Goal: Information Seeking & Learning: Learn about a topic

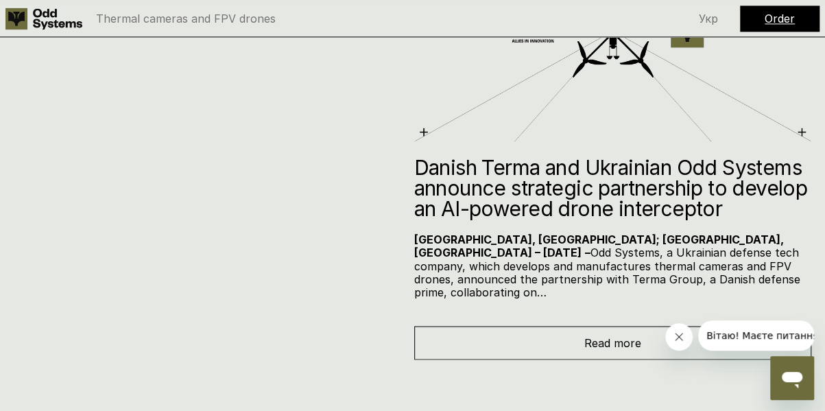
scroll to position [8416, 0]
click at [639, 336] on span "Read more" at bounding box center [612, 343] width 57 height 14
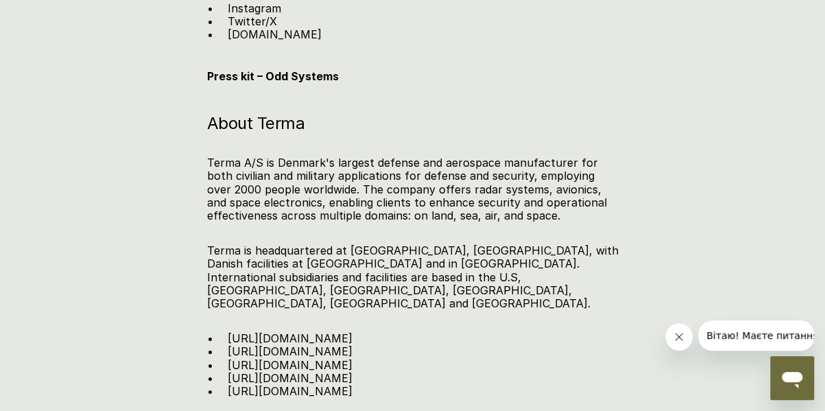
scroll to position [2259, 0]
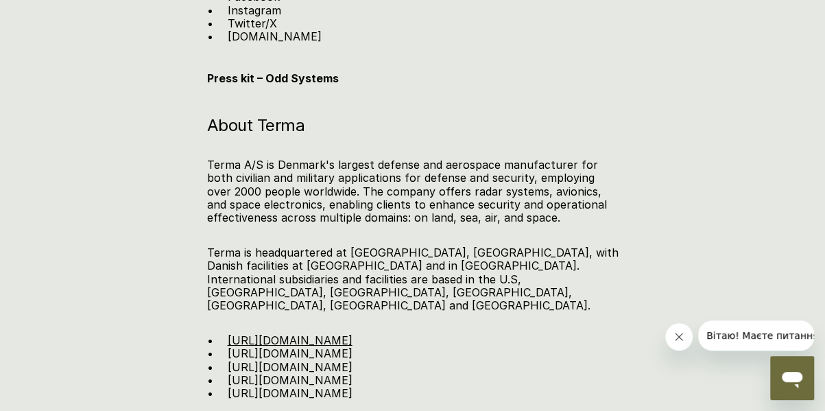
click at [316, 333] on link "[URL][DOMAIN_NAME]" at bounding box center [289, 340] width 125 height 14
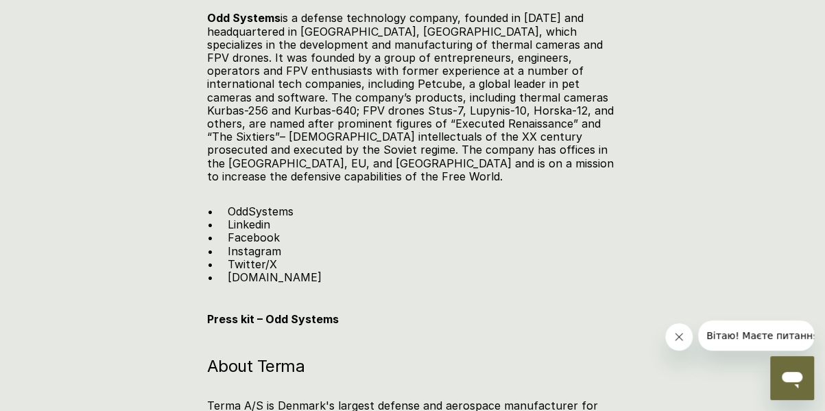
scroll to position [2020, 0]
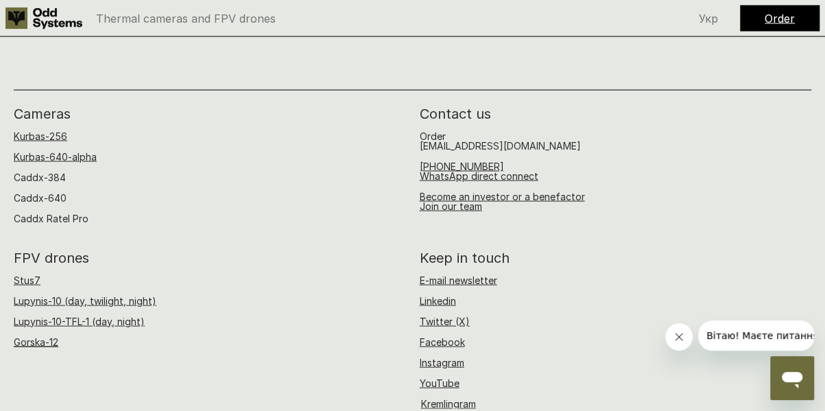
scroll to position [8769, 0]
click at [60, 150] on link "Kurbas-640-alpha" at bounding box center [55, 156] width 83 height 12
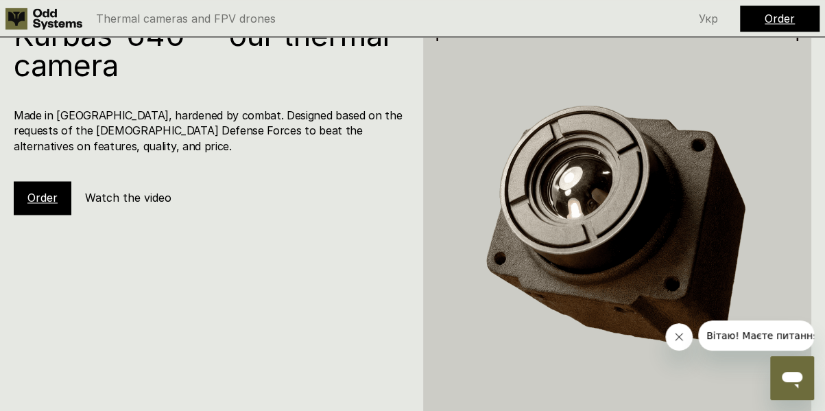
scroll to position [3470, 0]
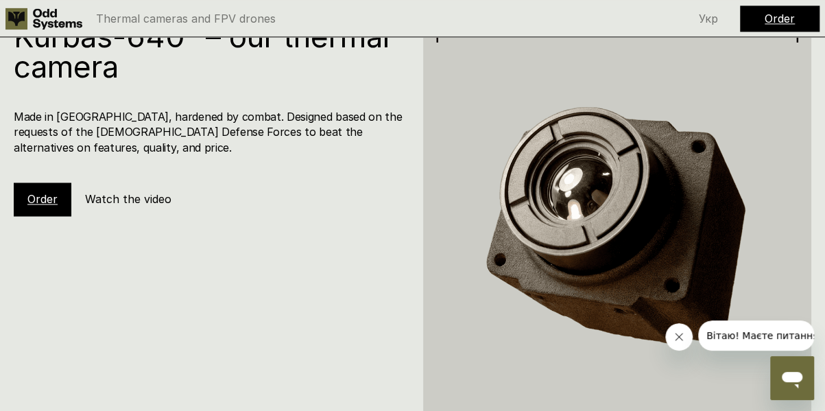
click at [124, 191] on h5 "Watch the video" at bounding box center [128, 198] width 86 height 15
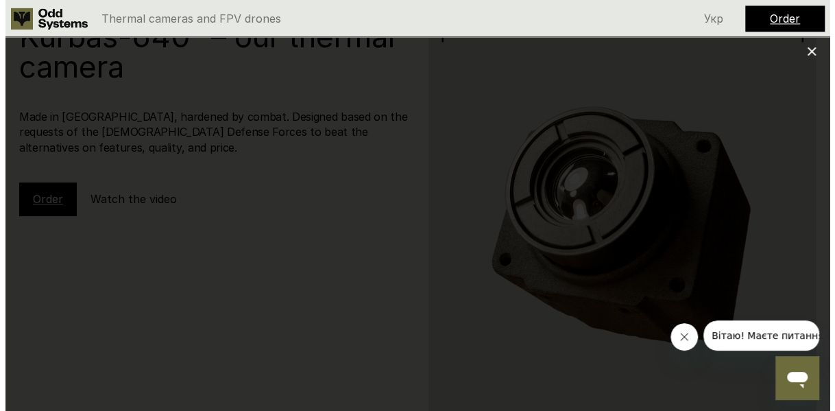
scroll to position [3492, 0]
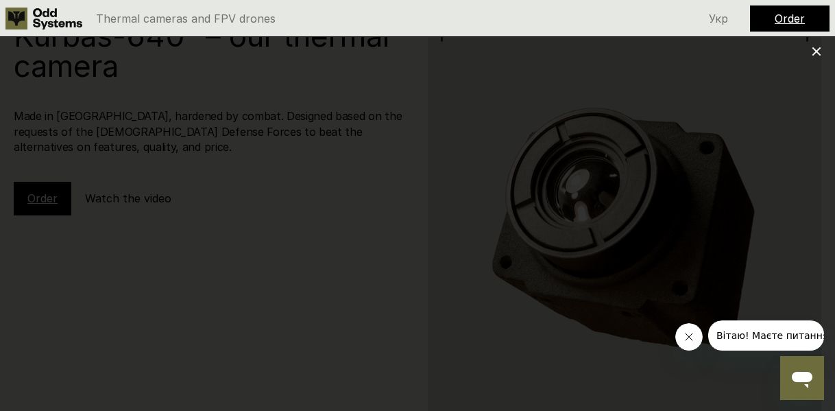
click at [683, 337] on icon "Close message from company" at bounding box center [688, 336] width 11 height 11
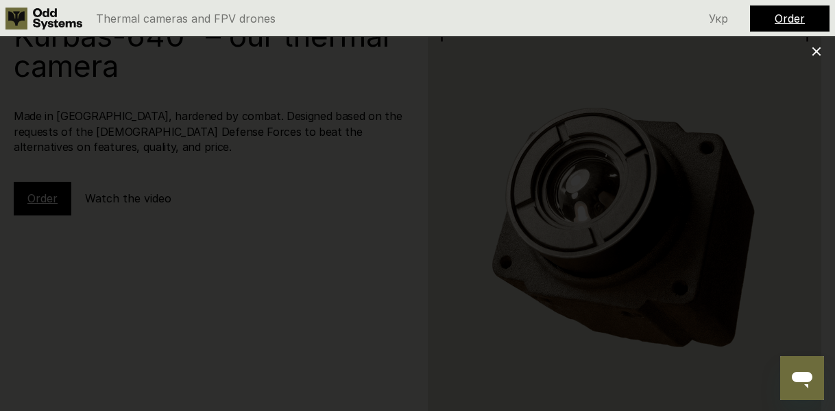
click at [816, 49] on icon at bounding box center [817, 52] width 10 height 10
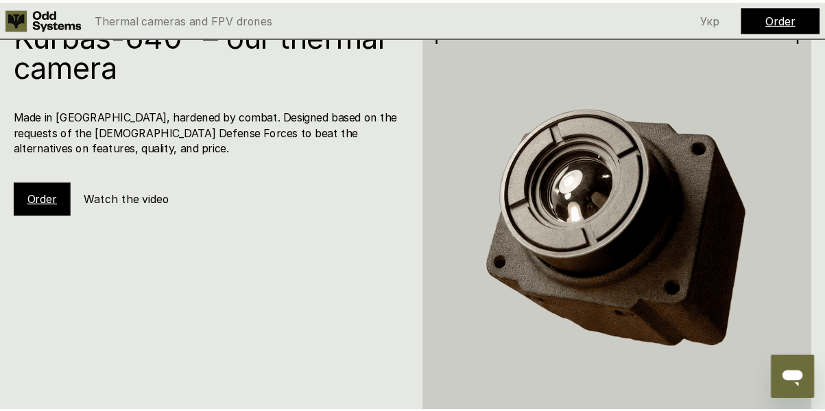
scroll to position [3470, 0]
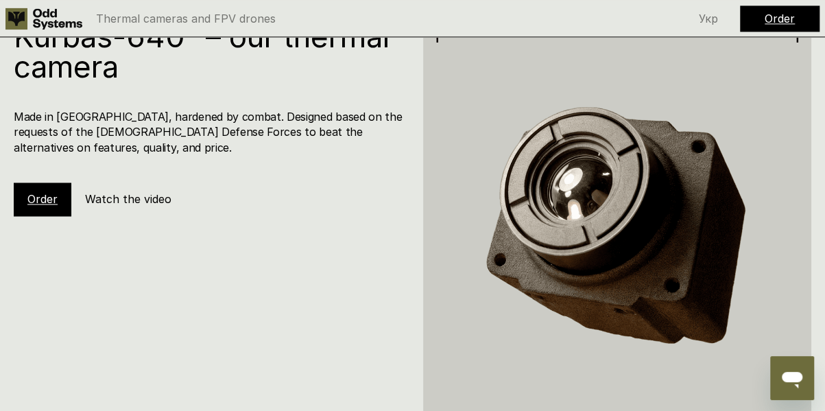
drag, startPoint x: 148, startPoint y: 178, endPoint x: 116, endPoint y: 174, distance: 32.4
click at [116, 191] on h5 "Watch the video" at bounding box center [128, 198] width 86 height 15
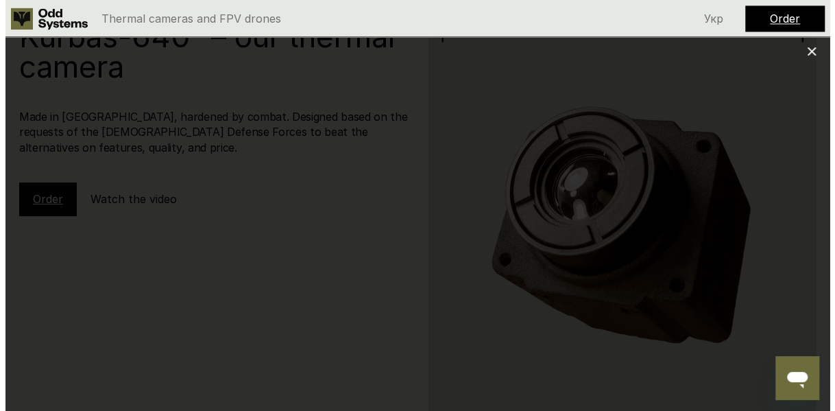
scroll to position [3492, 0]
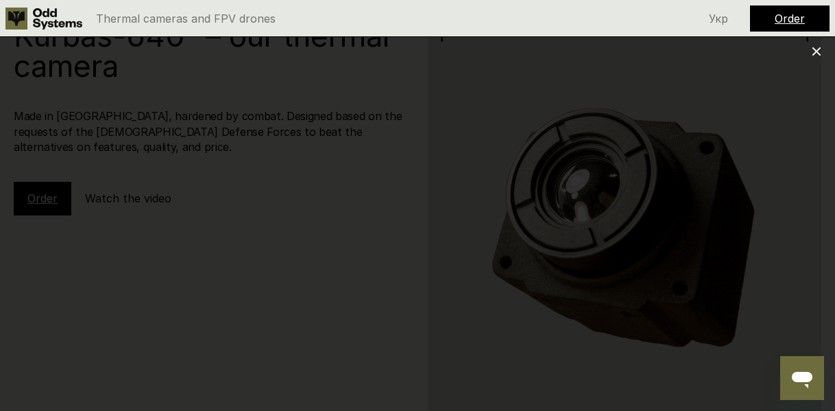
click at [818, 53] on use at bounding box center [816, 51] width 9 height 9
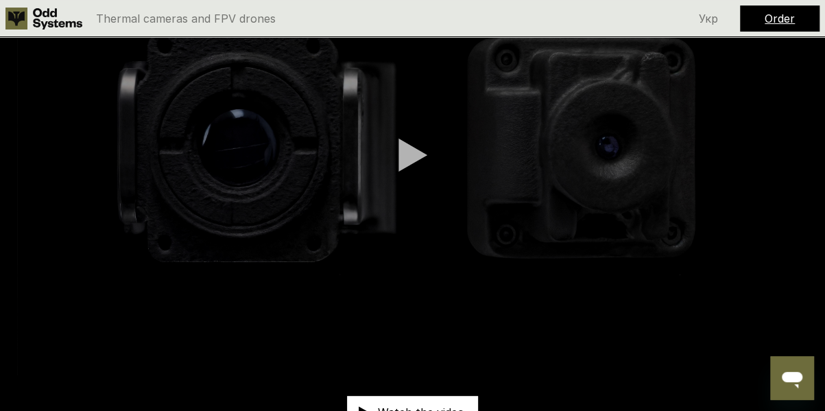
scroll to position [0, 0]
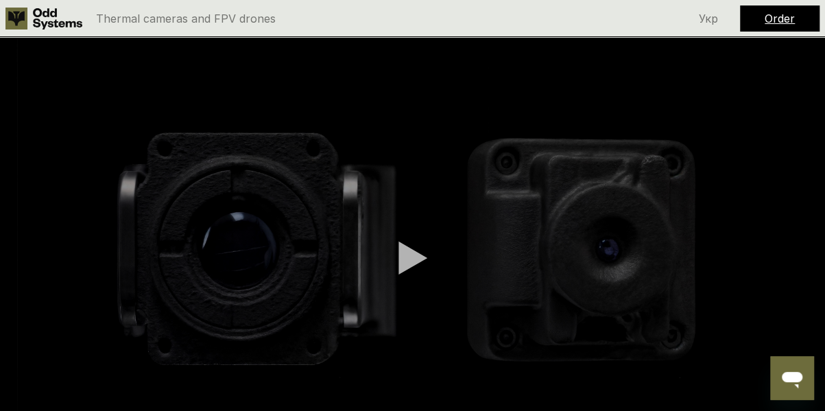
click at [48, 15] on use at bounding box center [57, 18] width 49 height 21
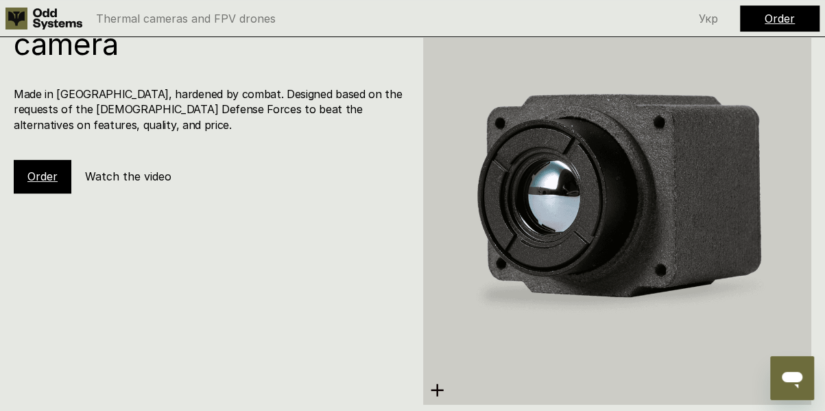
scroll to position [2740, 0]
